Goal: Navigation & Orientation: Find specific page/section

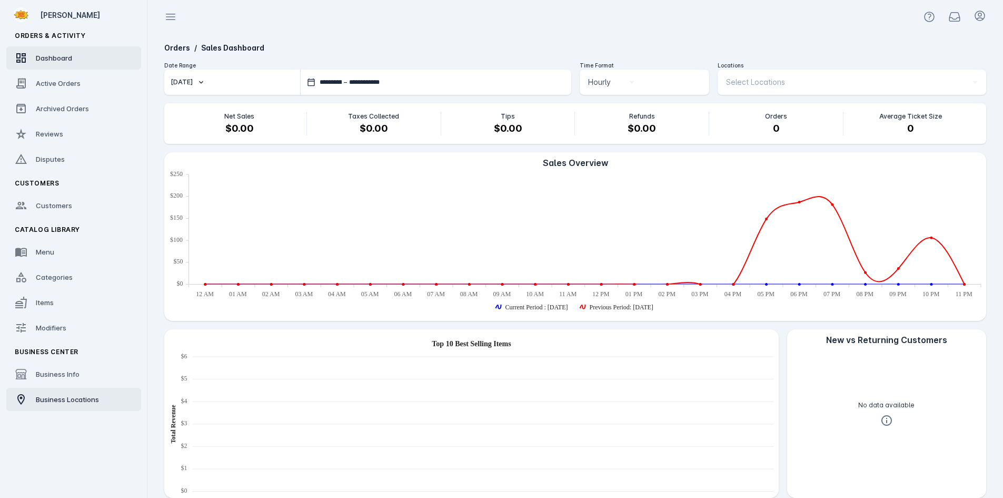
click at [63, 405] on link "Business Locations" at bounding box center [73, 399] width 135 height 23
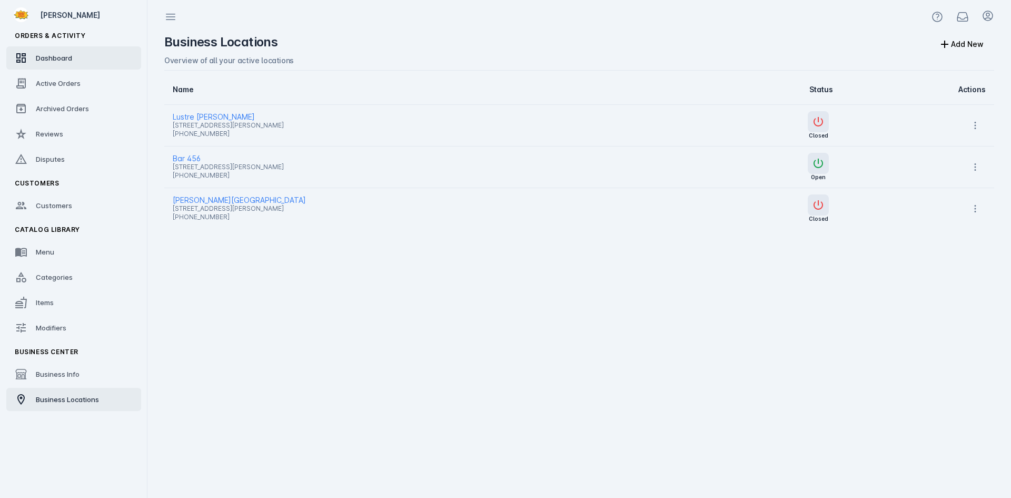
click at [53, 58] on span "Dashboard" at bounding box center [54, 58] width 36 height 8
